Goal: Task Accomplishment & Management: Manage account settings

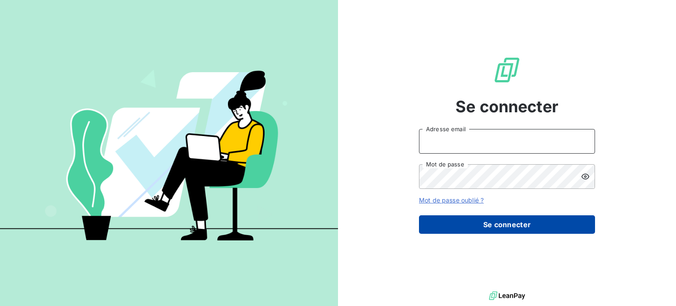
type input "[PERSON_NAME][EMAIL_ADDRESS][DOMAIN_NAME]"
click at [487, 232] on button "Se connecter" at bounding box center [507, 224] width 176 height 18
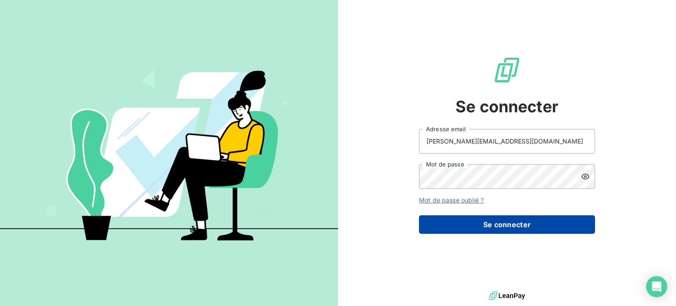
click at [513, 220] on button "Se connecter" at bounding box center [507, 224] width 176 height 18
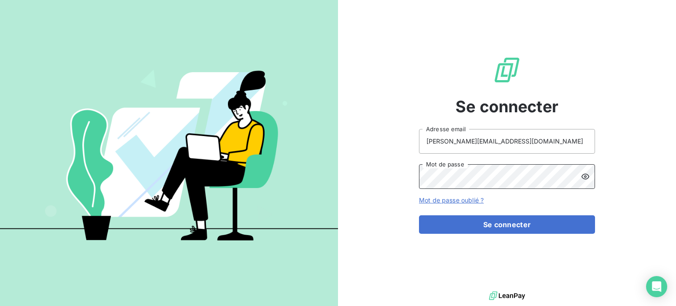
click at [419, 215] on button "Se connecter" at bounding box center [507, 224] width 176 height 18
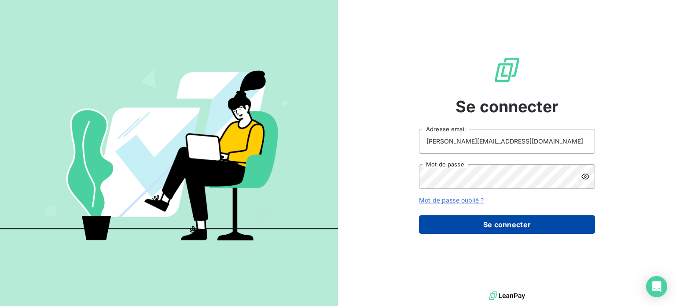
click at [443, 219] on button "Se connecter" at bounding box center [507, 224] width 176 height 18
click at [442, 217] on button "Se connecter" at bounding box center [507, 224] width 176 height 18
click at [442, 216] on button "Se connecter" at bounding box center [507, 224] width 176 height 18
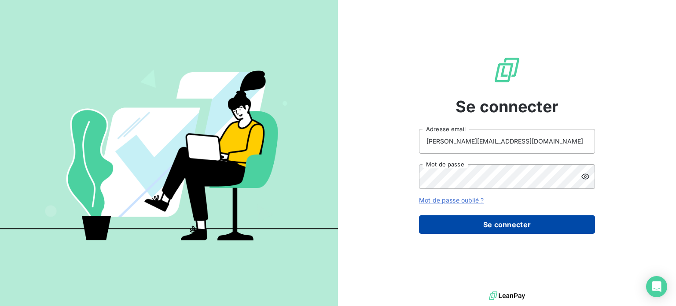
click at [506, 229] on button "Se connecter" at bounding box center [507, 224] width 176 height 18
type input "leila@dcwe.fr"
click at [457, 227] on button "Se connecter" at bounding box center [507, 224] width 176 height 18
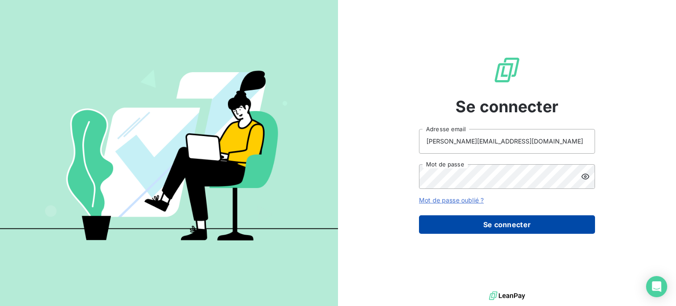
click at [457, 227] on button "Se connecter" at bounding box center [507, 224] width 176 height 18
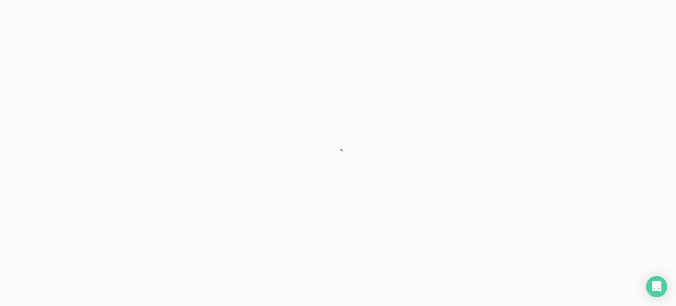
click at [457, 227] on div at bounding box center [338, 153] width 676 height 306
